Goal: Task Accomplishment & Management: Complete application form

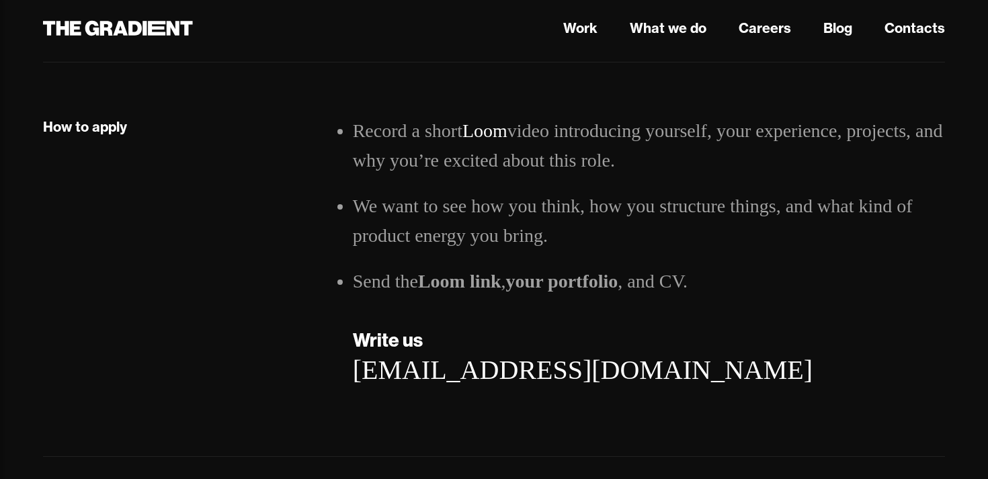
scroll to position [2046, 0]
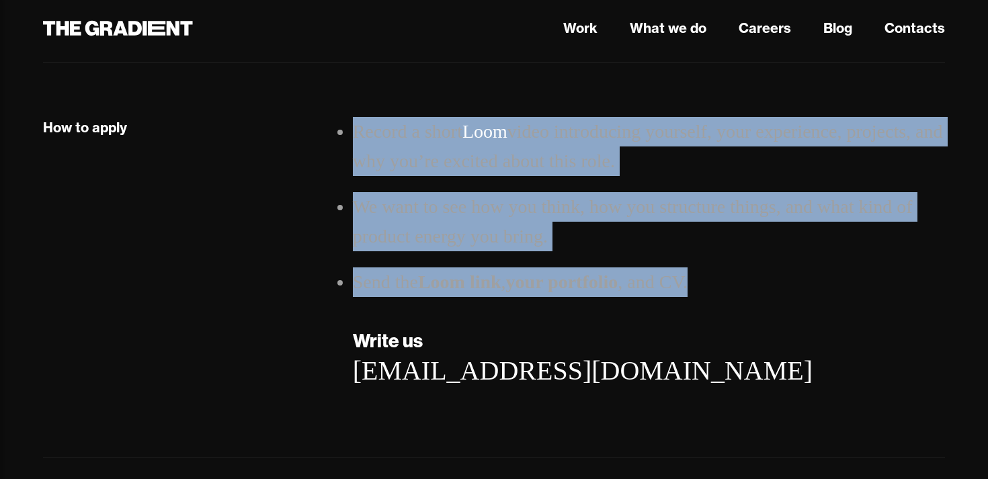
drag, startPoint x: 337, startPoint y: 132, endPoint x: 739, endPoint y: 303, distance: 436.6
click at [739, 303] on div "How to apply Record a short Loom video introducing yourself, your experience, p…" at bounding box center [494, 265] width 929 height 297
click at [739, 303] on div "Record a short Loom video introducing yourself, your experience, projects, and …" at bounding box center [649, 265] width 619 height 297
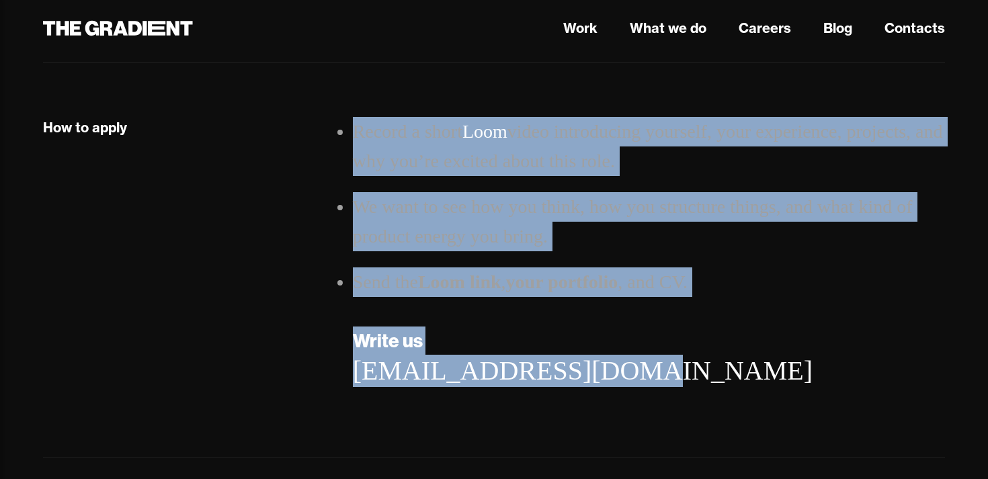
drag, startPoint x: 334, startPoint y: 128, endPoint x: 646, endPoint y: 379, distance: 400.3
click at [646, 380] on div "How to apply Record a short Loom video introducing yourself, your experience, p…" at bounding box center [494, 265] width 929 height 297
copy div "Record a short Loom video introducing yourself, your experience, projects, and …"
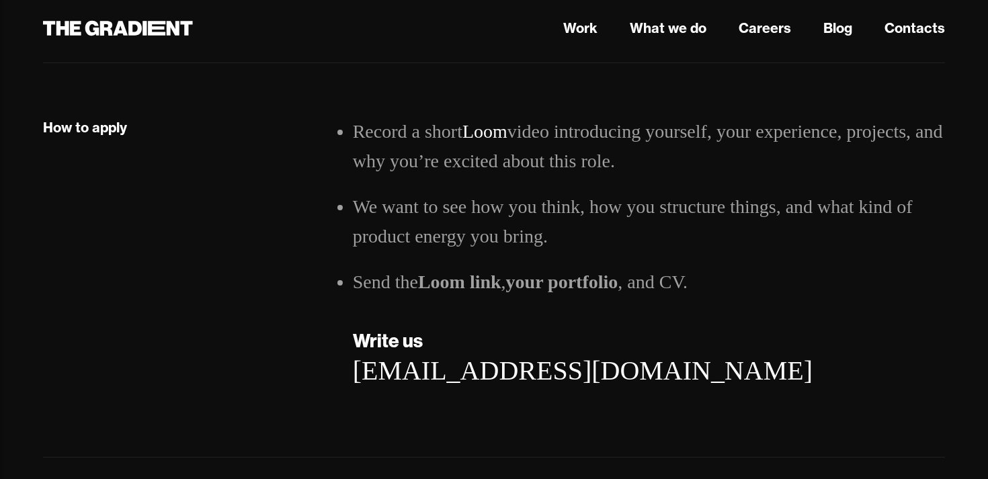
drag, startPoint x: 627, startPoint y: 377, endPoint x: 559, endPoint y: 410, distance: 76.4
click at [618, 376] on div "[EMAIL_ADDRESS][DOMAIN_NAME]" at bounding box center [649, 371] width 592 height 32
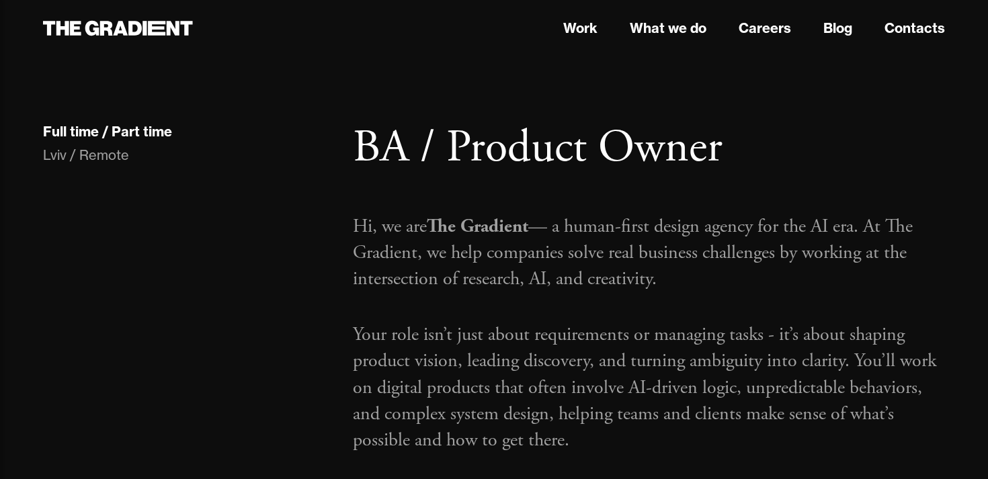
scroll to position [2258, 0]
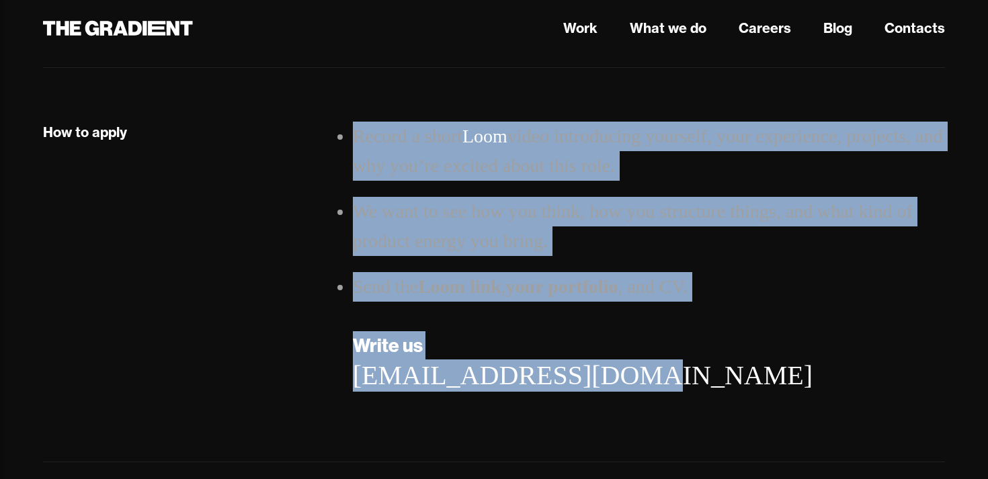
drag, startPoint x: 336, startPoint y: 132, endPoint x: 721, endPoint y: 387, distance: 461.3
click at [720, 388] on div "How to apply Record a short Loom video introducing yourself, your experience, p…" at bounding box center [494, 270] width 929 height 297
copy div "Record a short Loom video introducing yourself, your experience, projects, and …"
